Goal: Obtain resource: Download file/media

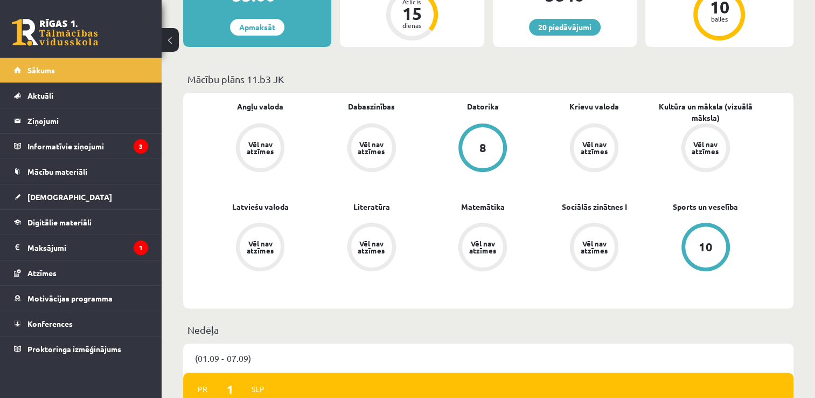
scroll to position [323, 0]
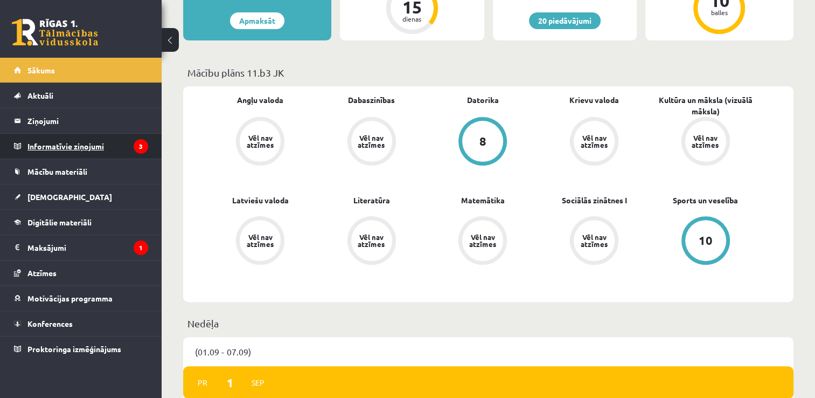
click at [65, 148] on legend "Informatīvie ziņojumi 3" at bounding box center [87, 146] width 121 height 25
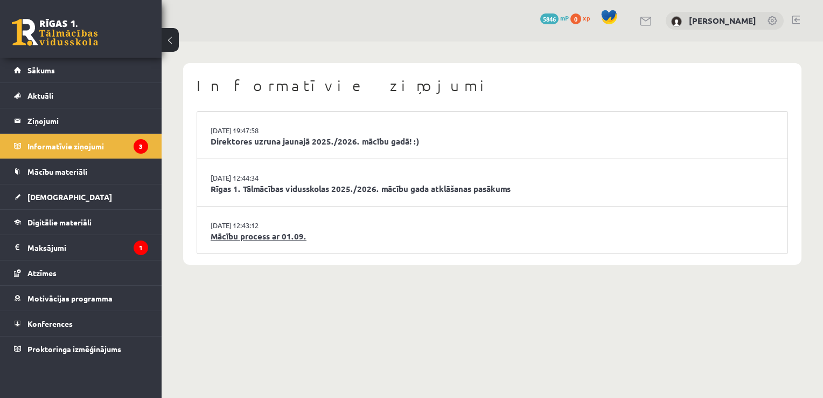
click at [239, 235] on link "Mācību process ar 01.09." at bounding box center [493, 236] width 564 height 12
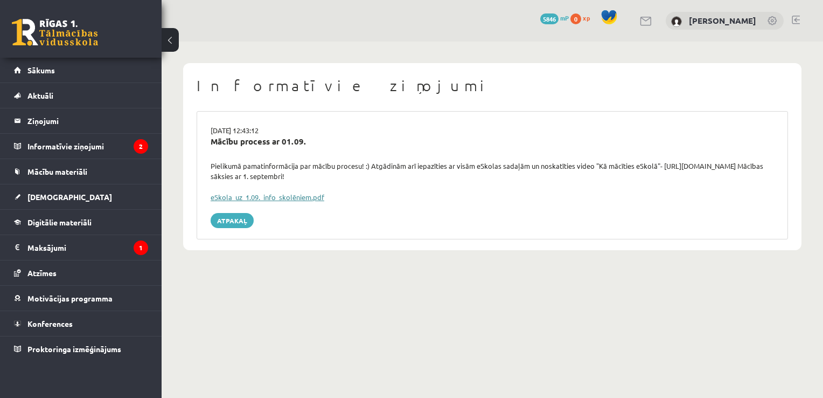
click at [282, 197] on link "eSkola_uz_1.09._info_skolēniem.pdf" at bounding box center [268, 196] width 114 height 9
click at [50, 191] on link "[DEMOGRAPHIC_DATA]" at bounding box center [81, 196] width 134 height 25
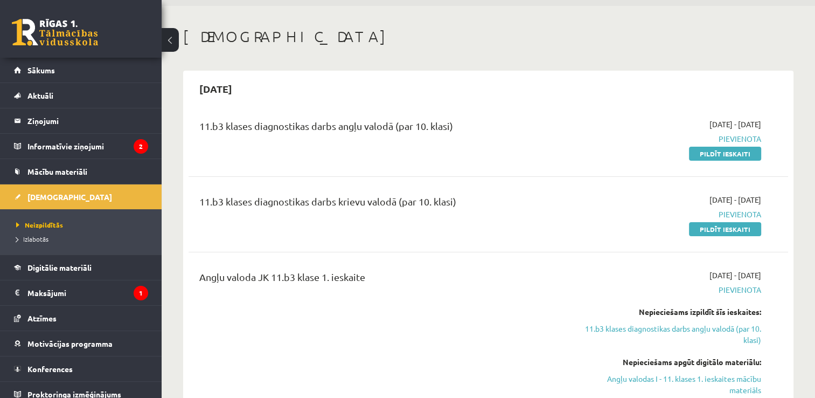
scroll to position [54, 0]
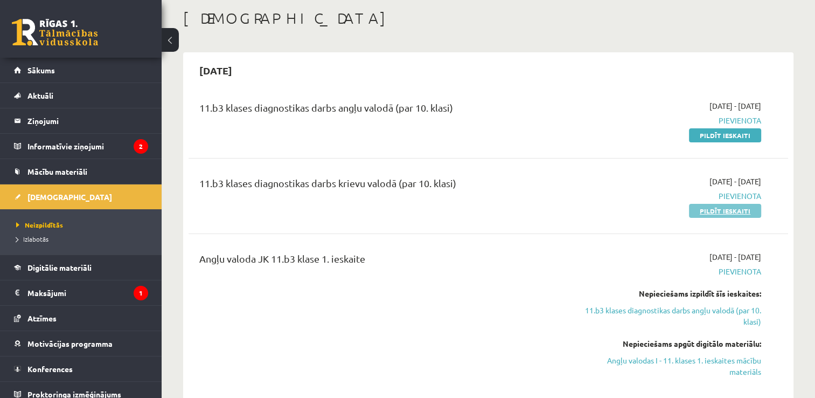
click at [731, 209] on link "Pildīt ieskaiti" at bounding box center [725, 211] width 72 height 14
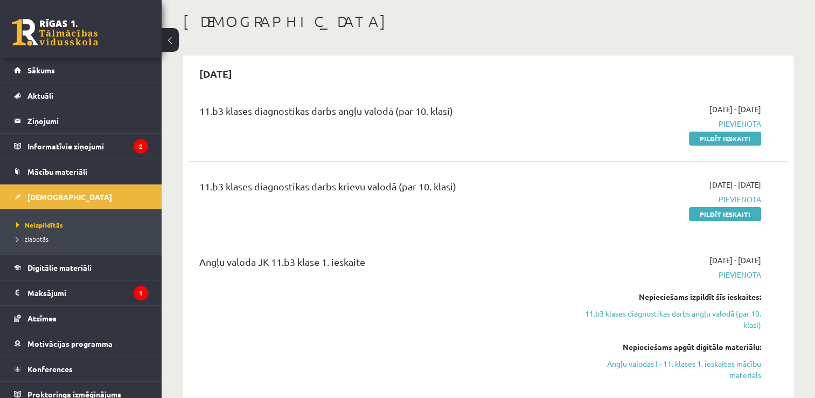
scroll to position [0, 0]
